Goal: Transaction & Acquisition: Purchase product/service

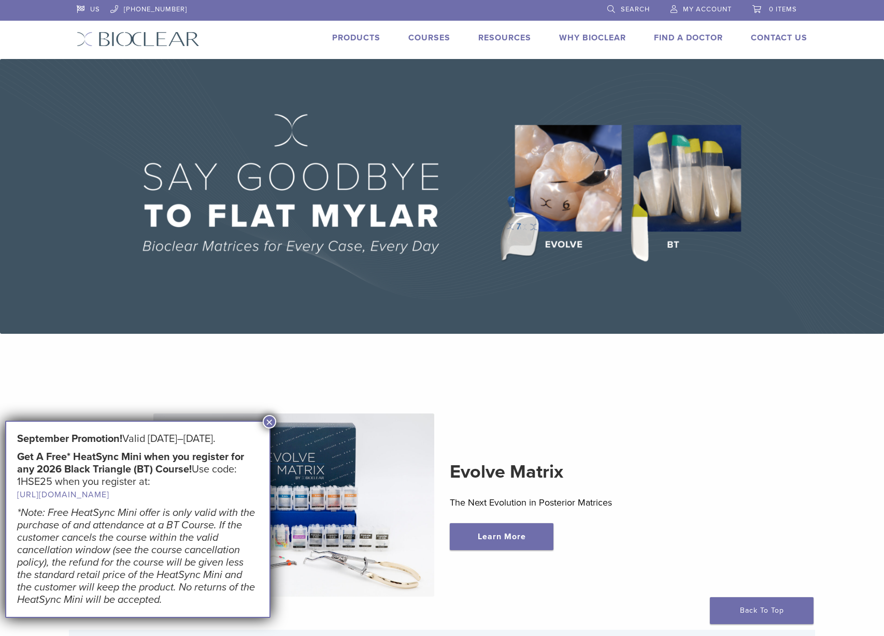
click at [341, 39] on link "Products" at bounding box center [356, 38] width 48 height 10
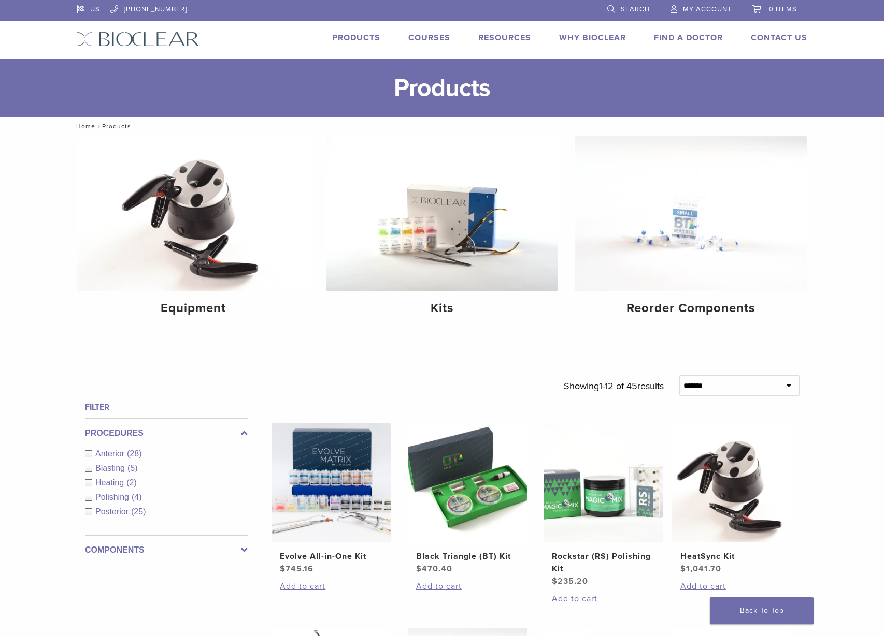
click at [207, 217] on img at bounding box center [193, 213] width 232 height 155
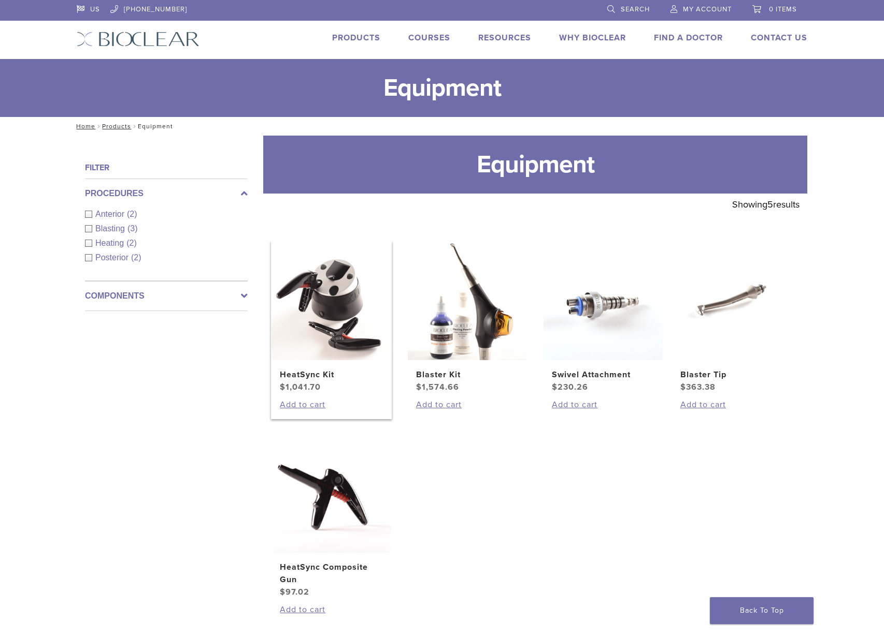
click at [311, 382] on bdi "$ 1,041.70" at bounding box center [300, 387] width 41 height 10
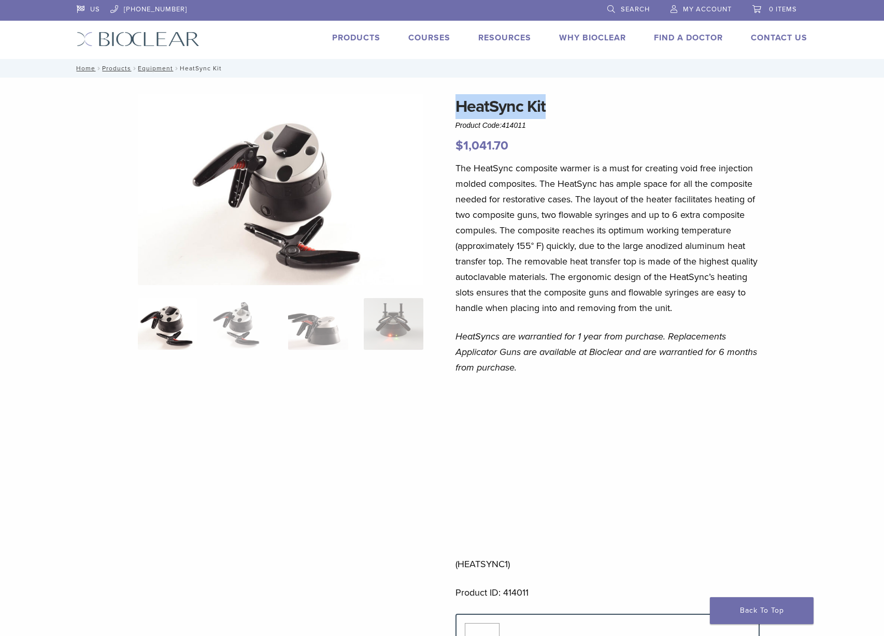
drag, startPoint x: 556, startPoint y: 107, endPoint x: 449, endPoint y: 110, distance: 106.7
copy h1 "HeatSync Kit"
click at [645, 219] on p "The HeatSync composite warmer is a must for creating void free injection molded…" at bounding box center [607, 238] width 305 height 155
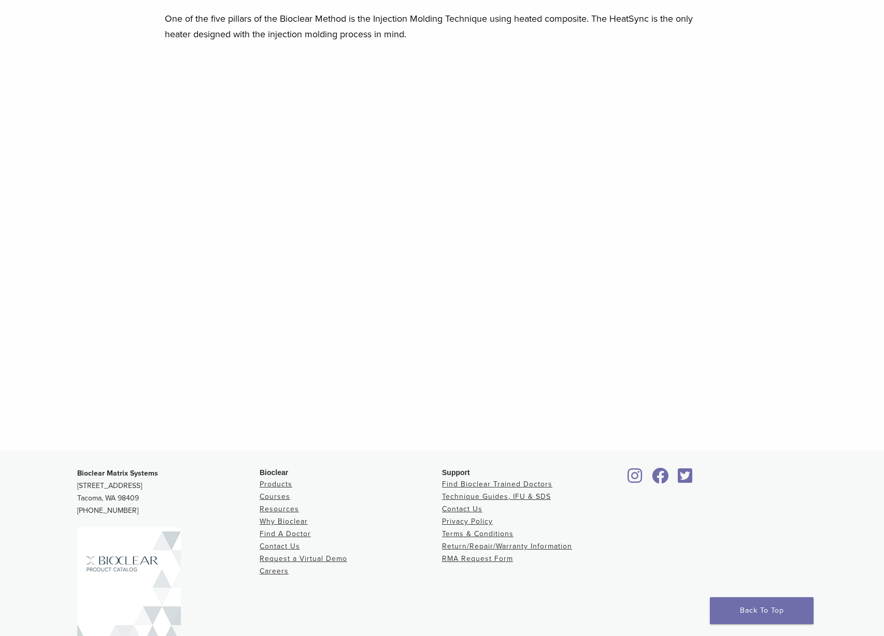
scroll to position [634, 0]
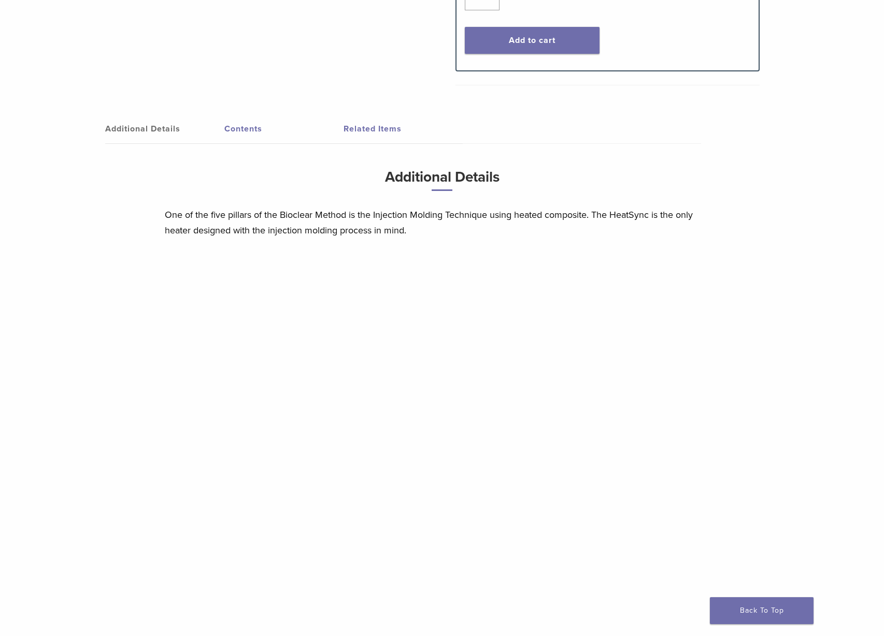
click at [248, 132] on link "Contents" at bounding box center [283, 128] width 119 height 29
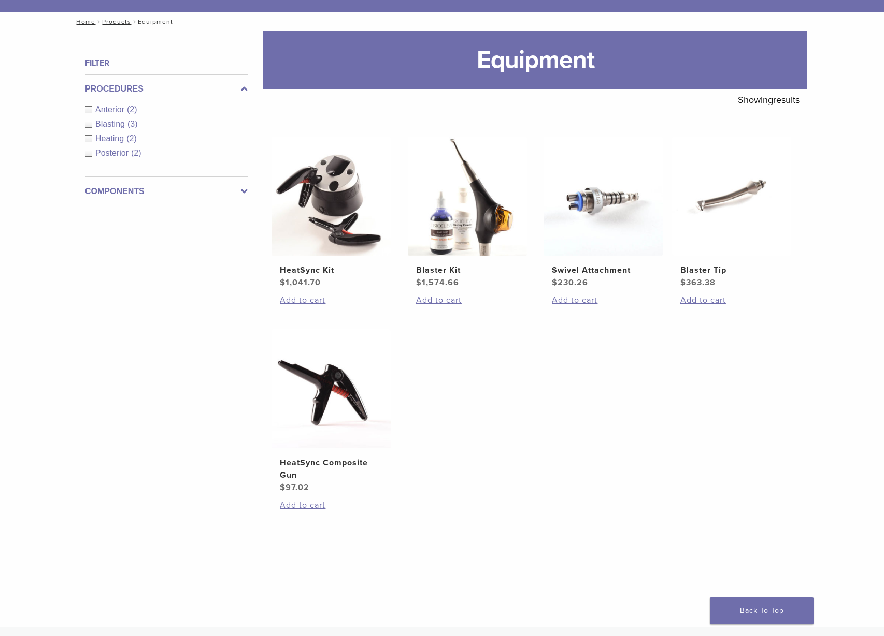
scroll to position [126, 0]
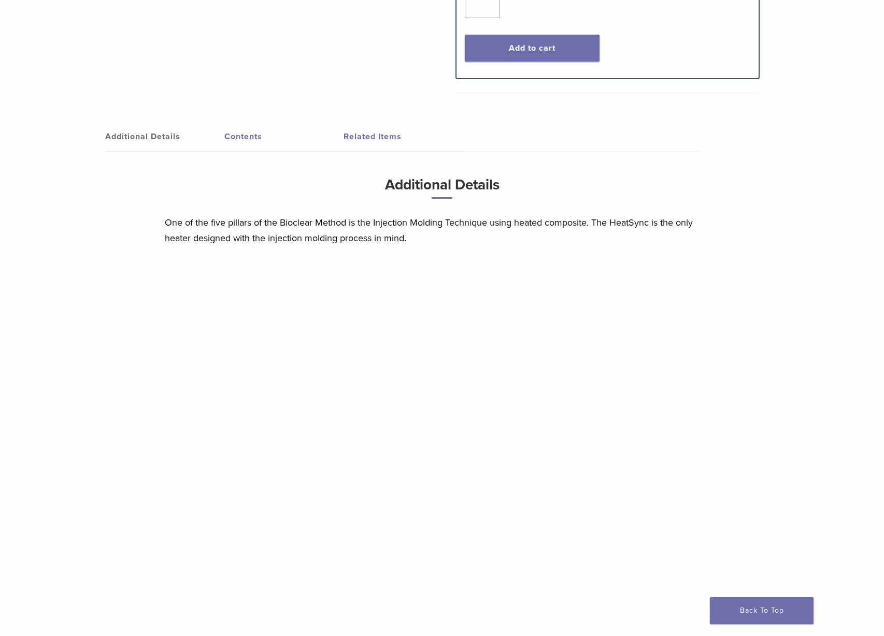
scroll to position [318, 0]
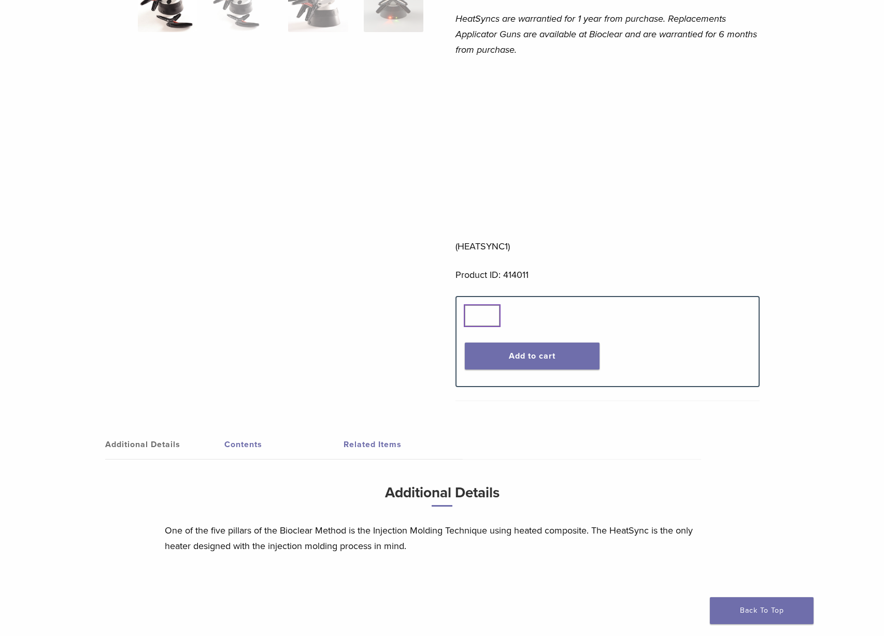
type input "*"
click at [492, 312] on input "*" at bounding box center [482, 316] width 35 height 21
click at [498, 350] on button "Add to cart" at bounding box center [532, 356] width 135 height 27
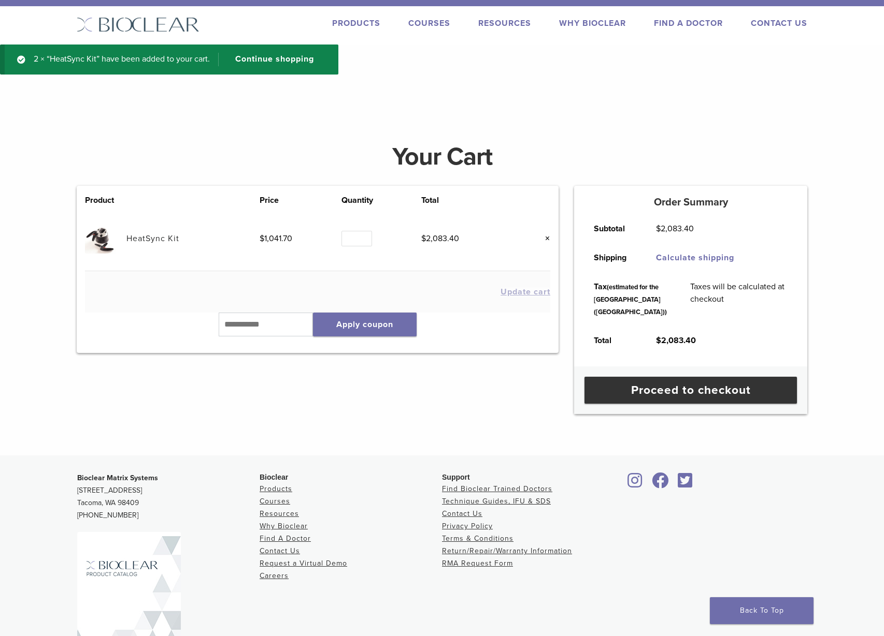
scroll to position [105, 0]
